Goal: Task Accomplishment & Management: Manage account settings

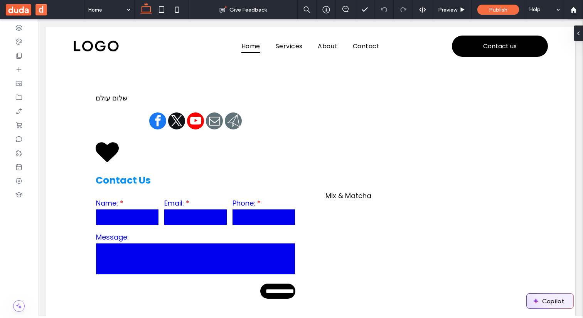
click at [552, 301] on button "Copilot" at bounding box center [550, 300] width 47 height 15
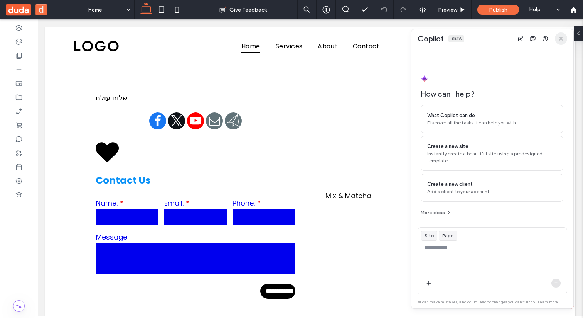
drag, startPoint x: 560, startPoint y: 36, endPoint x: 529, endPoint y: 0, distance: 47.3
click at [560, 36] on icon "button" at bounding box center [561, 38] width 6 height 6
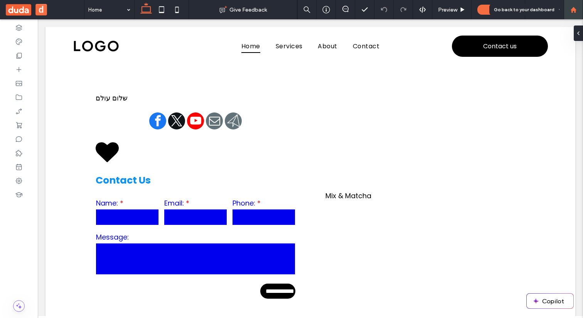
click at [571, 12] on use at bounding box center [574, 10] width 6 height 6
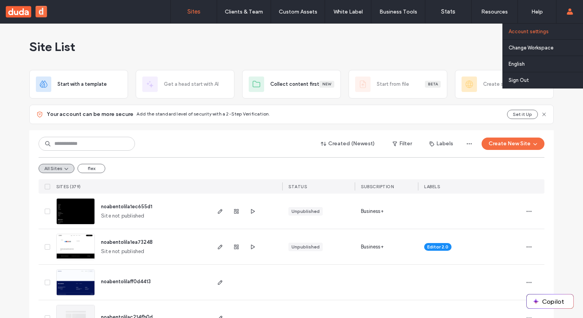
click at [531, 32] on label "Account settings" at bounding box center [529, 32] width 40 height 6
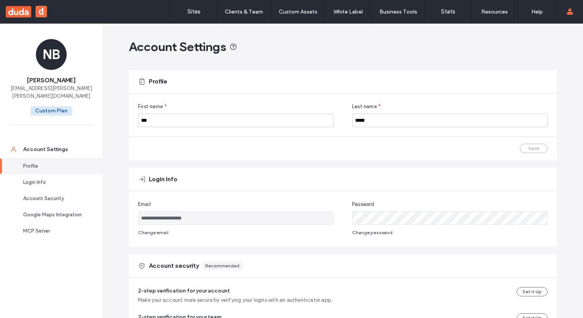
scroll to position [283, 0]
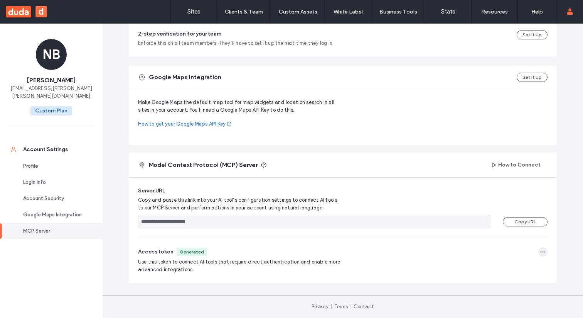
click at [540, 253] on icon "button" at bounding box center [543, 251] width 6 height 6
click at [509, 270] on span "Regenerate Token" at bounding box center [513, 270] width 42 height 8
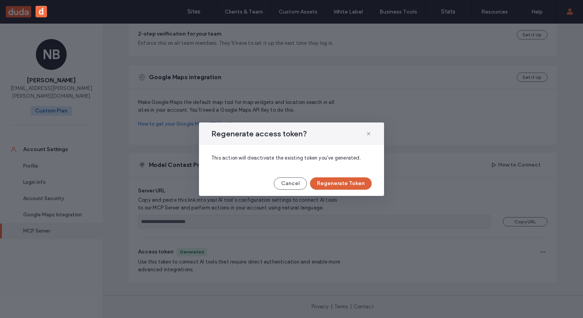
click at [353, 181] on button "Regenerate Token" at bounding box center [341, 183] width 62 height 12
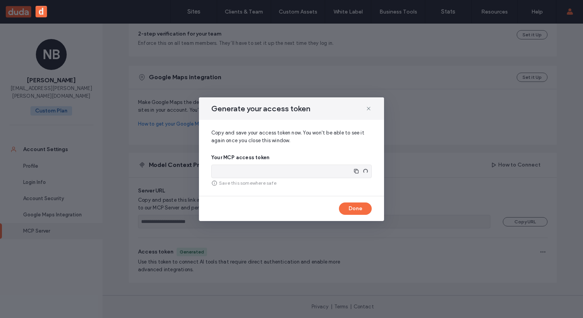
type input "**********"
click at [364, 172] on use "button" at bounding box center [362, 171] width 5 height 5
click at [366, 105] on span at bounding box center [369, 108] width 6 height 10
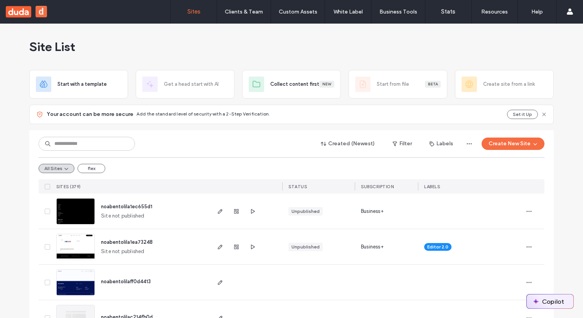
click at [561, 304] on button "Copilot" at bounding box center [550, 301] width 47 height 14
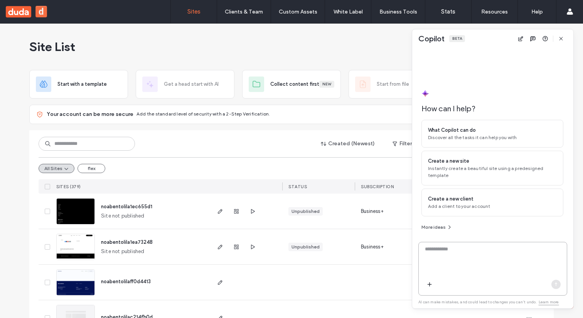
click at [467, 253] on textarea at bounding box center [493, 260] width 148 height 30
click at [500, 255] on textarea at bounding box center [493, 260] width 148 height 30
type textarea "**********"
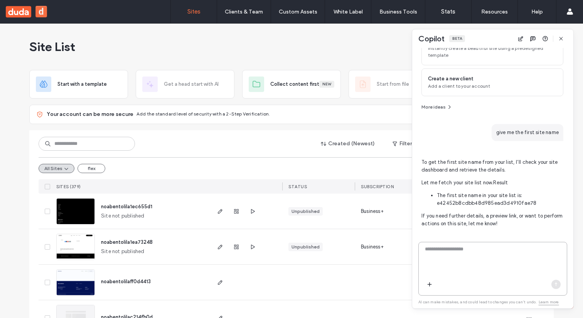
scroll to position [101, 0]
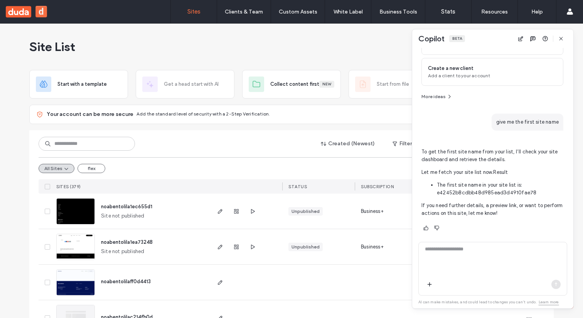
click at [454, 189] on li "The first site name in your site list is: e42452b8cdbb48d985ead3d4910fae78" at bounding box center [500, 188] width 127 height 15
click at [459, 195] on li "The first site name in your site list is: e42452b8cdbb48d985ead3d4910fae78" at bounding box center [500, 188] width 127 height 15
